Goal: Information Seeking & Learning: Learn about a topic

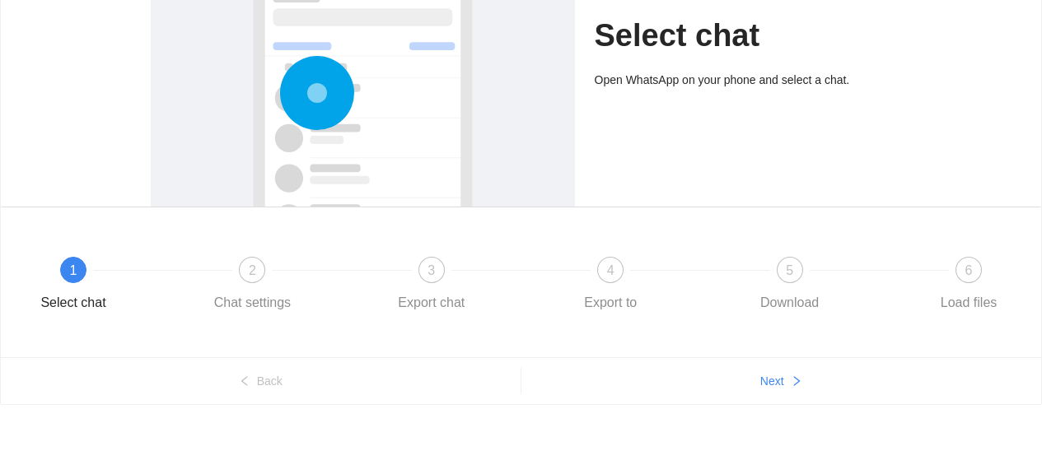
scroll to position [205, 0]
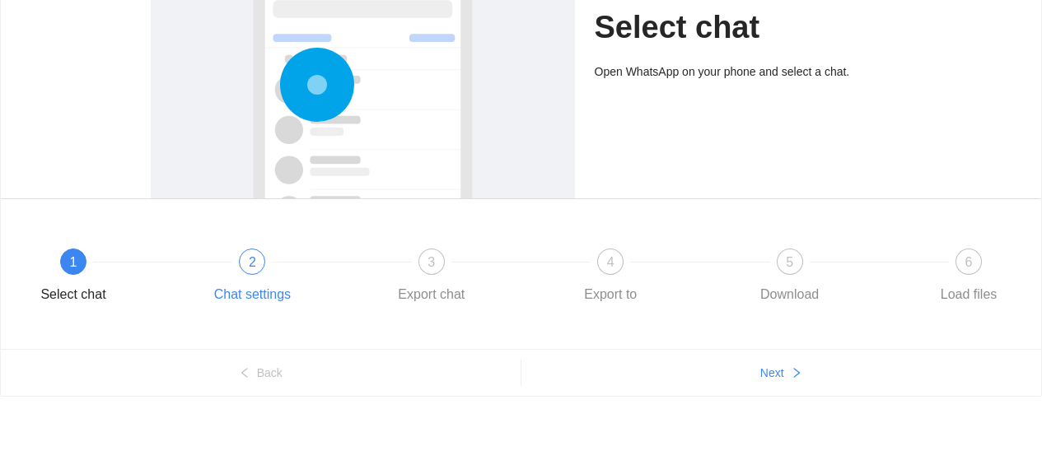
click at [250, 267] on span "2" at bounding box center [252, 262] width 7 height 14
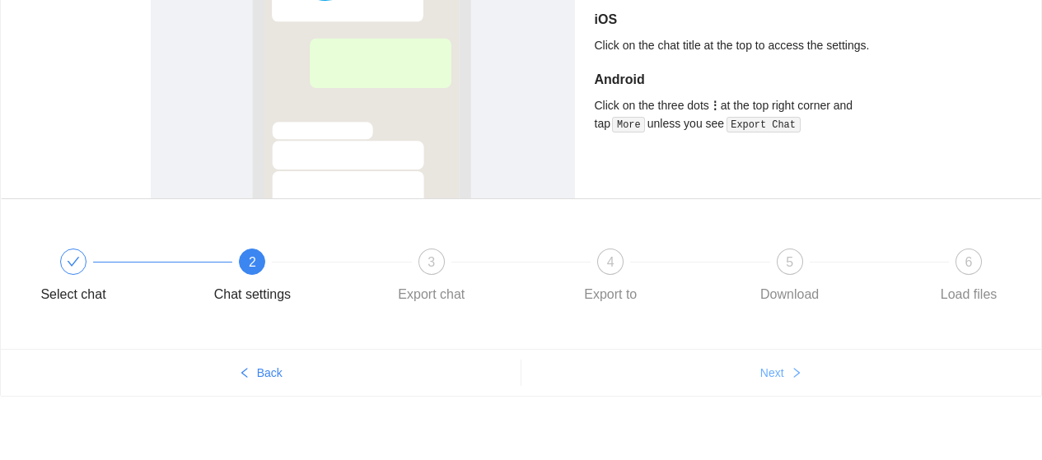
click at [776, 377] on span "Next" at bounding box center [772, 373] width 24 height 18
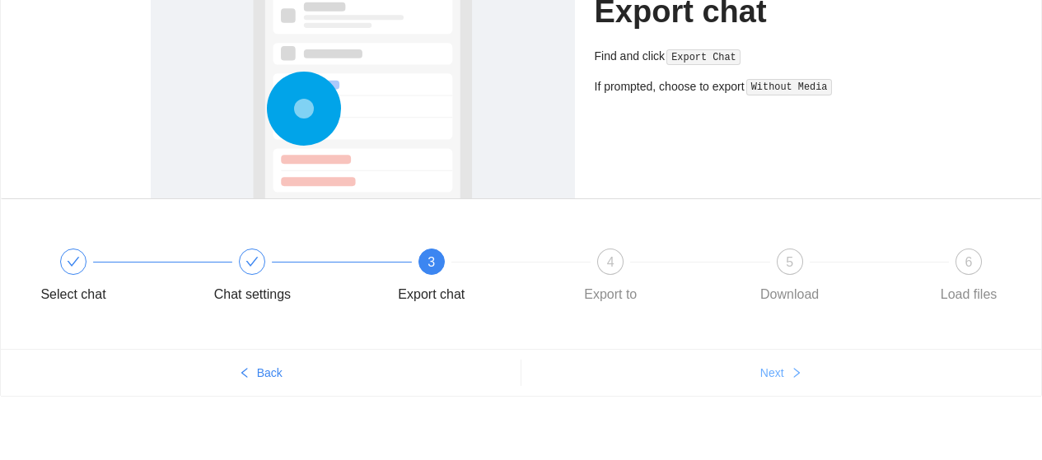
click at [776, 377] on span "Next" at bounding box center [772, 373] width 24 height 18
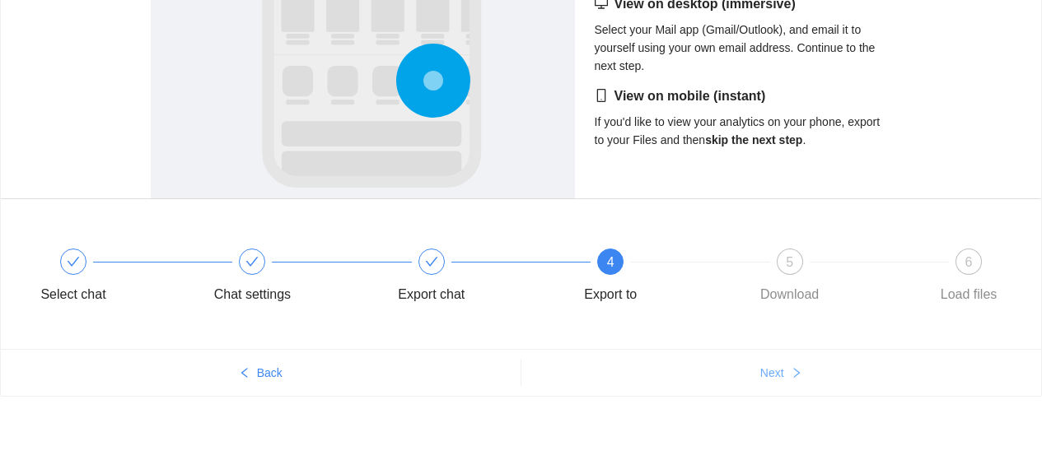
click at [776, 377] on span "Next" at bounding box center [772, 373] width 24 height 18
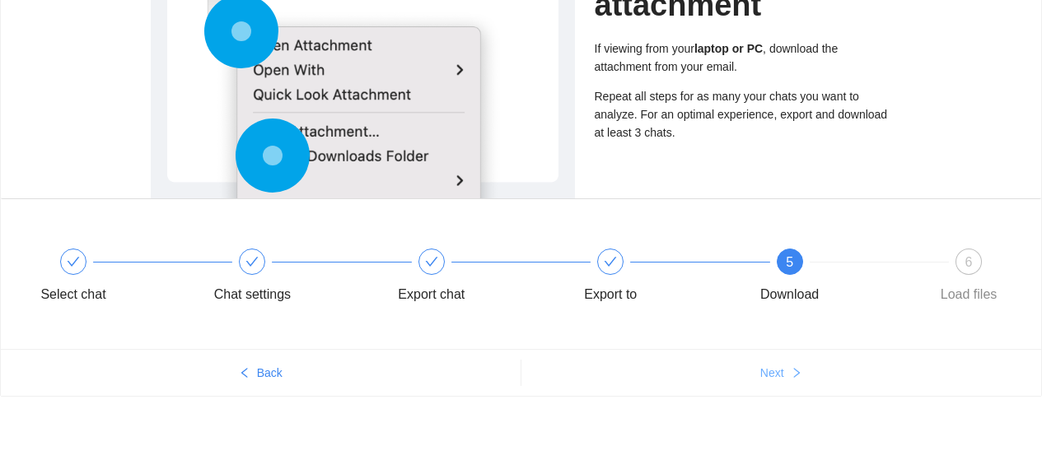
click at [776, 377] on span "Next" at bounding box center [772, 373] width 24 height 18
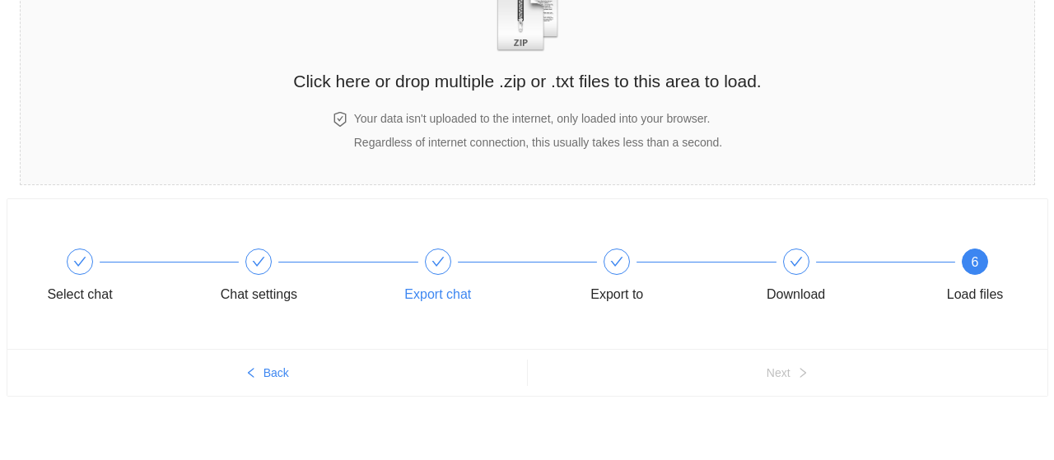
scroll to position [0, 0]
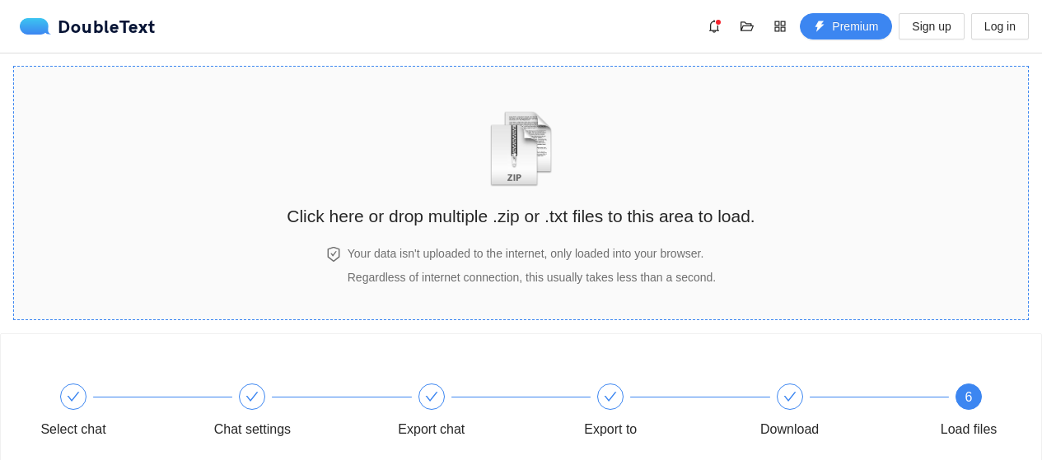
click at [460, 213] on h2 "Click here or drop multiple .zip or .txt files to this area to load." at bounding box center [521, 216] width 468 height 27
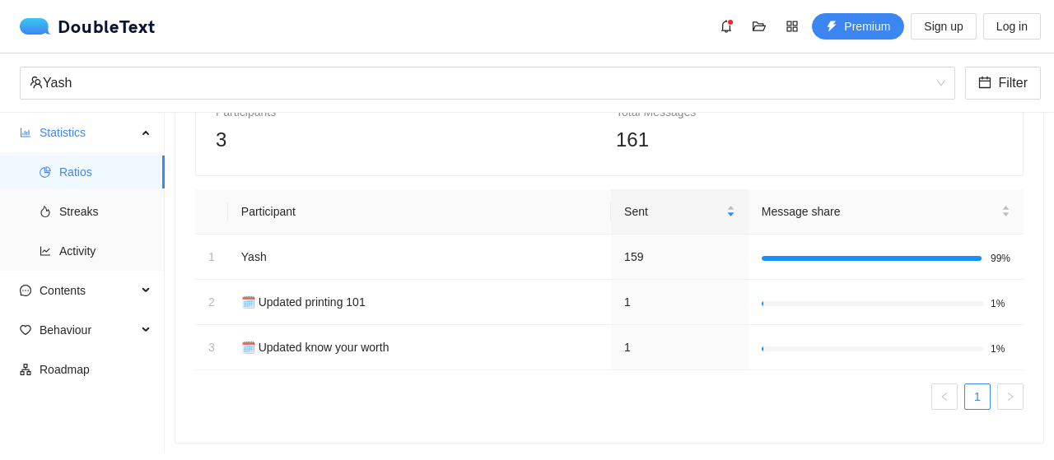
scroll to position [125, 0]
click at [110, 223] on span "Streaks" at bounding box center [105, 211] width 92 height 33
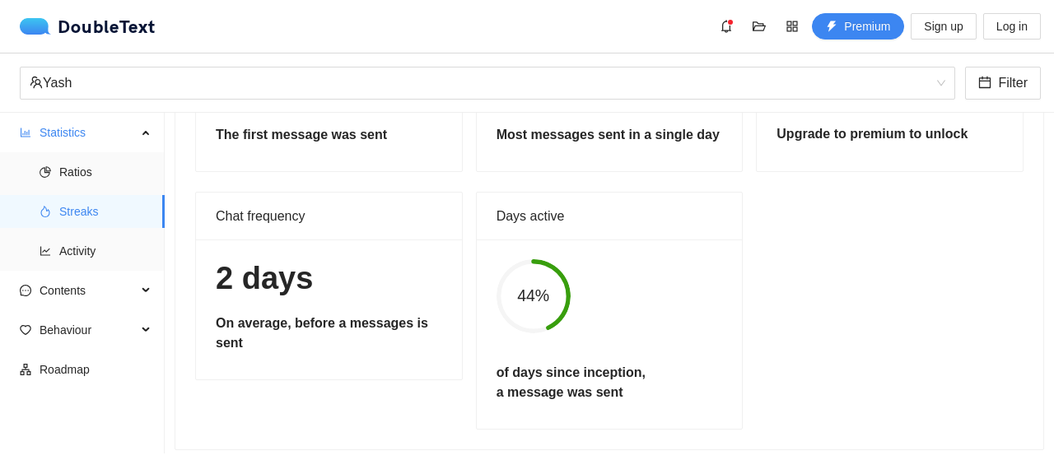
scroll to position [212, 0]
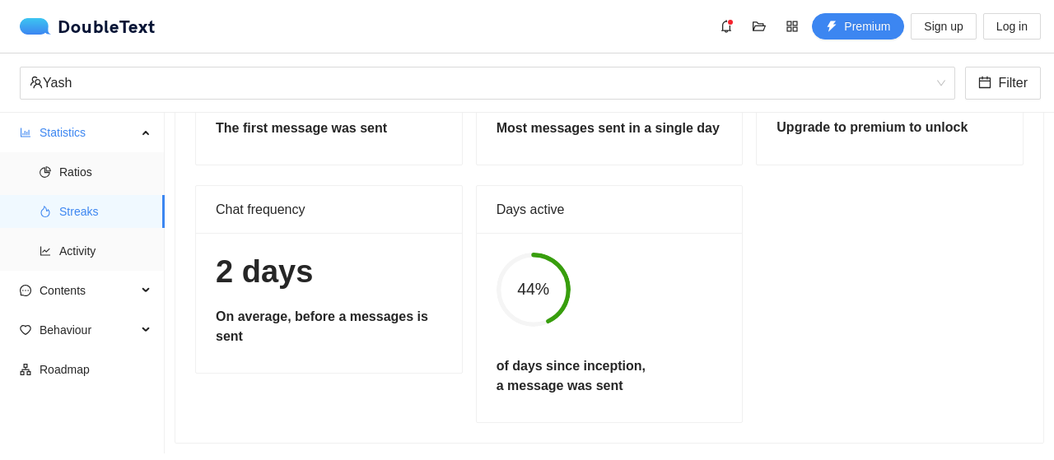
drag, startPoint x: 395, startPoint y: 208, endPoint x: 389, endPoint y: 298, distance: 90.0
click at [90, 256] on span "Activity" at bounding box center [105, 251] width 92 height 33
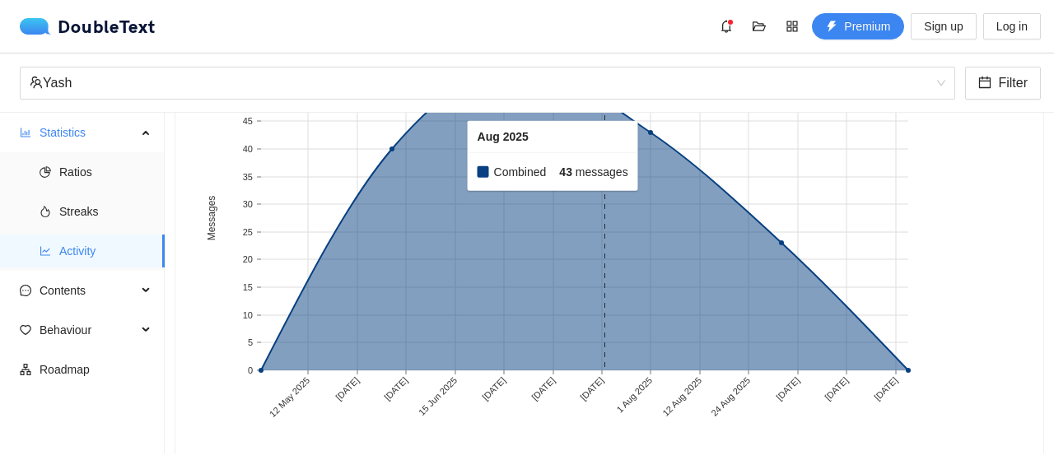
scroll to position [276, 0]
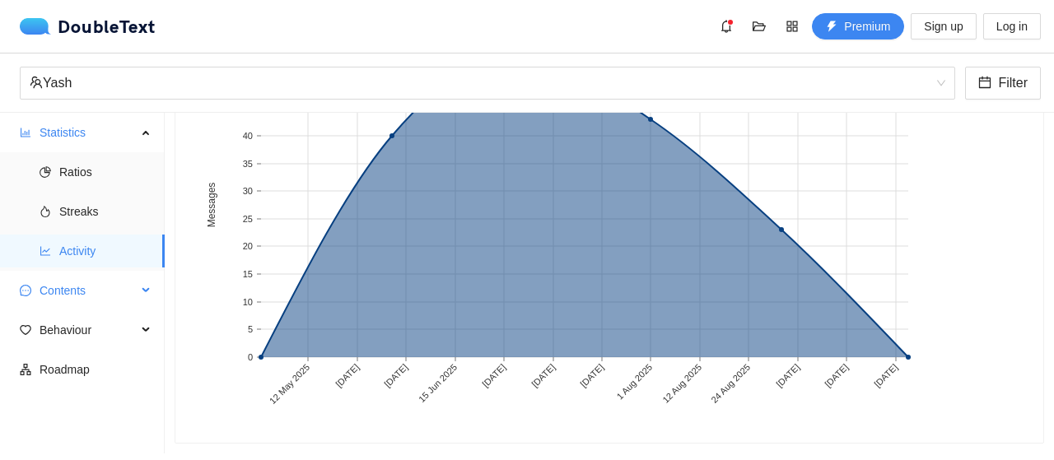
click at [113, 300] on span "Contents" at bounding box center [88, 290] width 97 height 33
click at [111, 328] on span "Behaviour" at bounding box center [88, 330] width 97 height 33
click at [107, 181] on span "Ratios" at bounding box center [105, 172] width 92 height 33
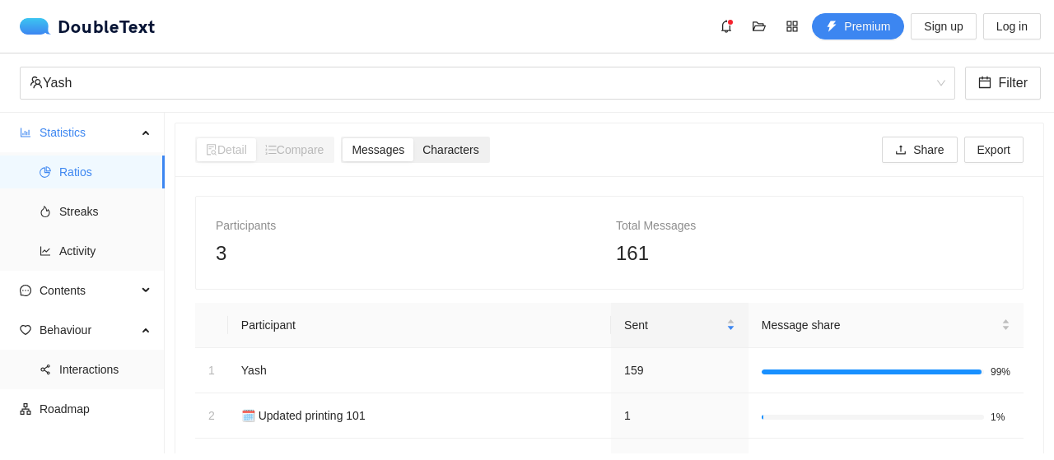
click at [452, 146] on span "Characters" at bounding box center [451, 149] width 56 height 13
click at [413, 138] on input "Characters" at bounding box center [413, 138] width 0 height 0
click at [294, 138] on div "Compare" at bounding box center [294, 149] width 77 height 23
click at [294, 149] on span "Compare" at bounding box center [294, 149] width 59 height 13
click at [386, 153] on span "Messages" at bounding box center [378, 149] width 53 height 13
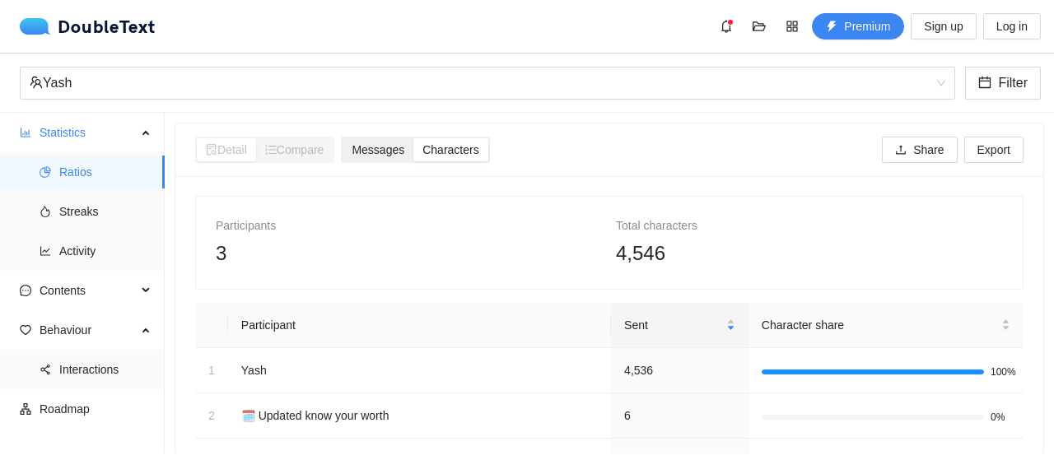
click at [343, 138] on input "Messages" at bounding box center [343, 138] width 0 height 0
click at [63, 208] on span "Streaks" at bounding box center [105, 211] width 92 height 33
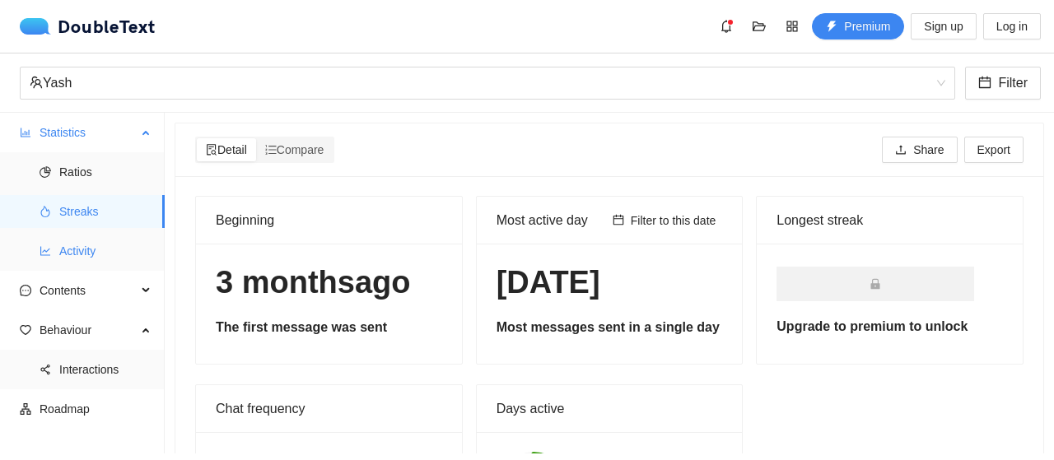
click at [110, 263] on span "Activity" at bounding box center [105, 251] width 92 height 33
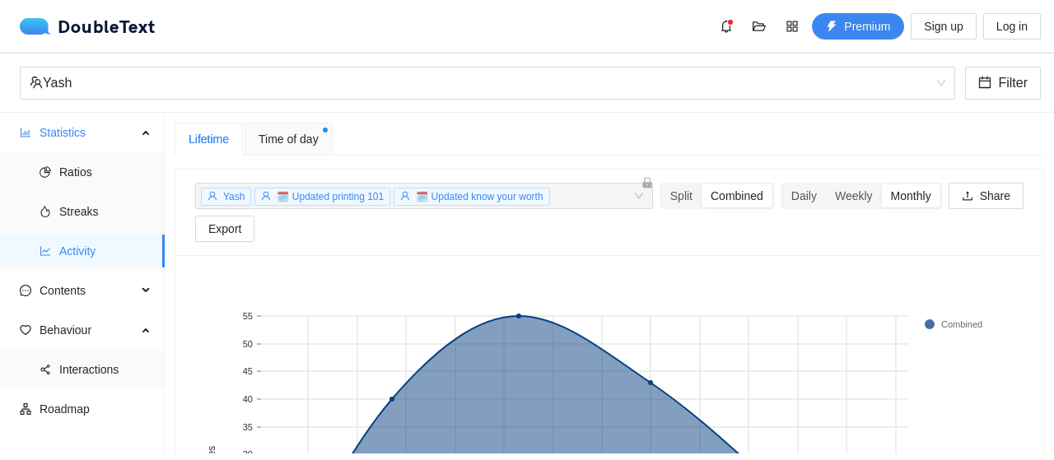
click at [277, 138] on span "Time of day" at bounding box center [289, 139] width 60 height 18
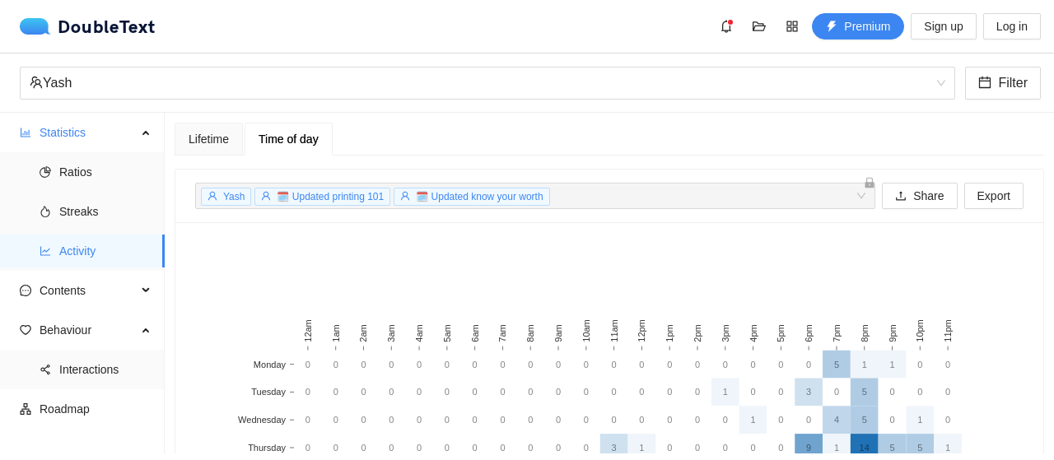
scroll to position [243, 0]
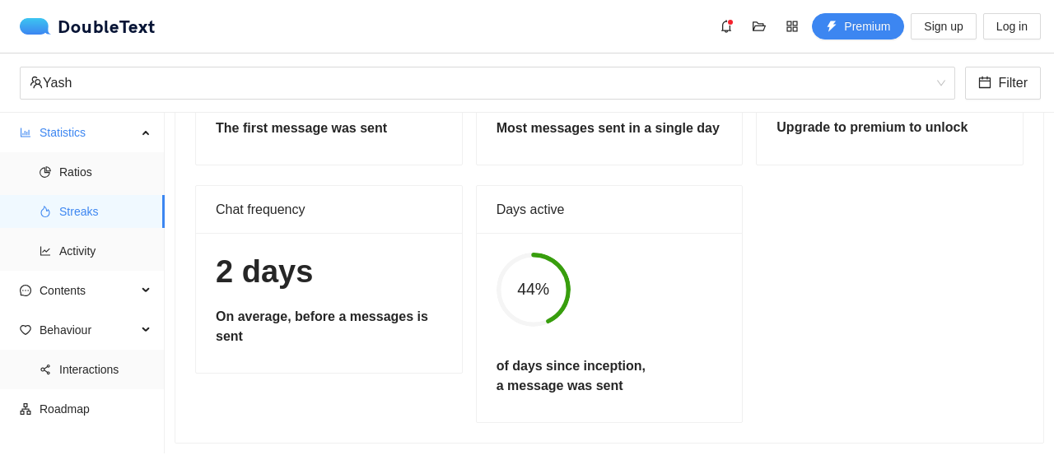
scroll to position [212, 0]
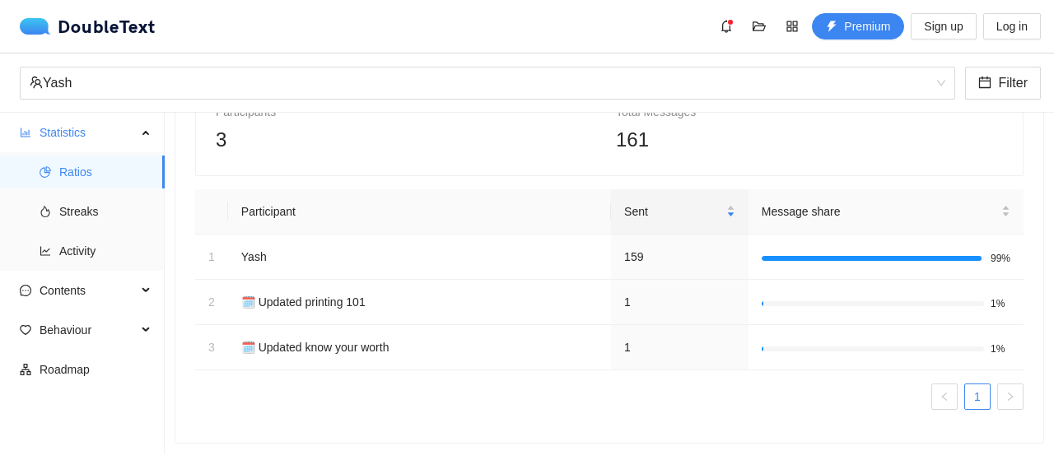
scroll to position [125, 0]
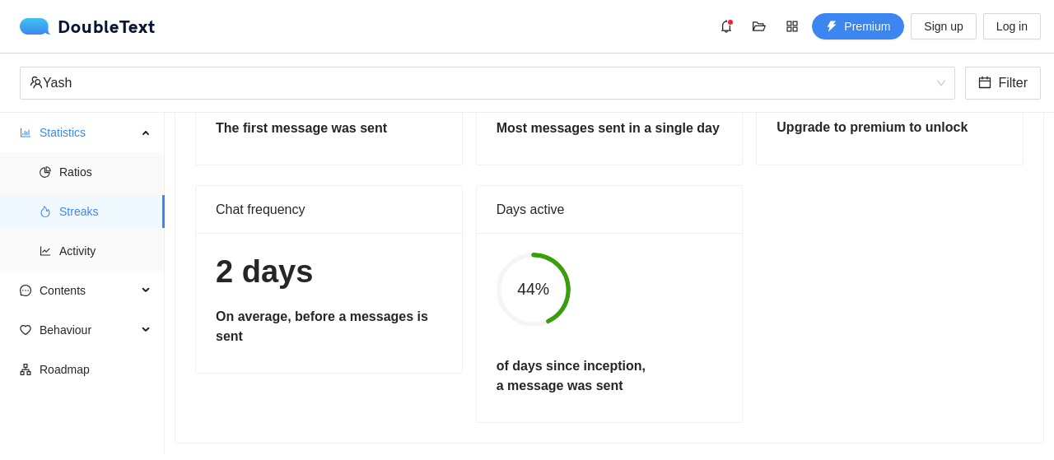
scroll to position [212, 0]
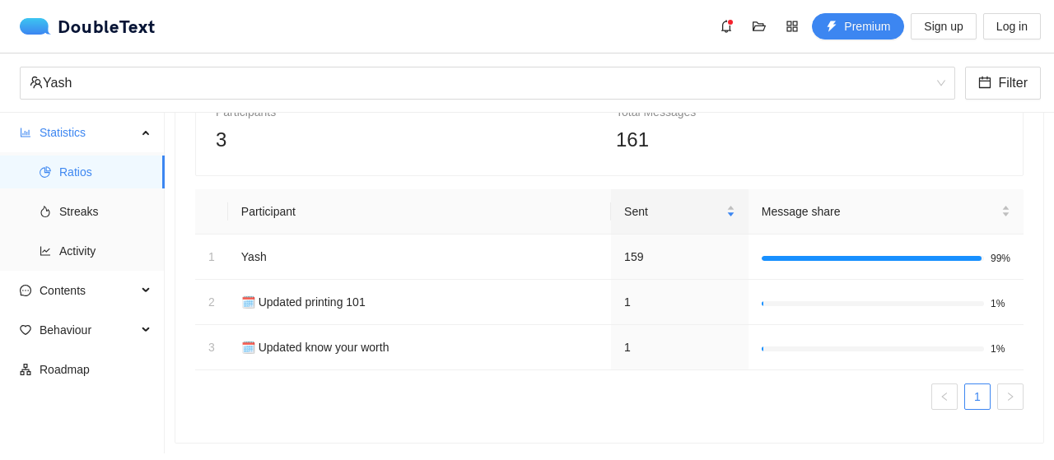
scroll to position [125, 0]
